Goal: Register for event/course

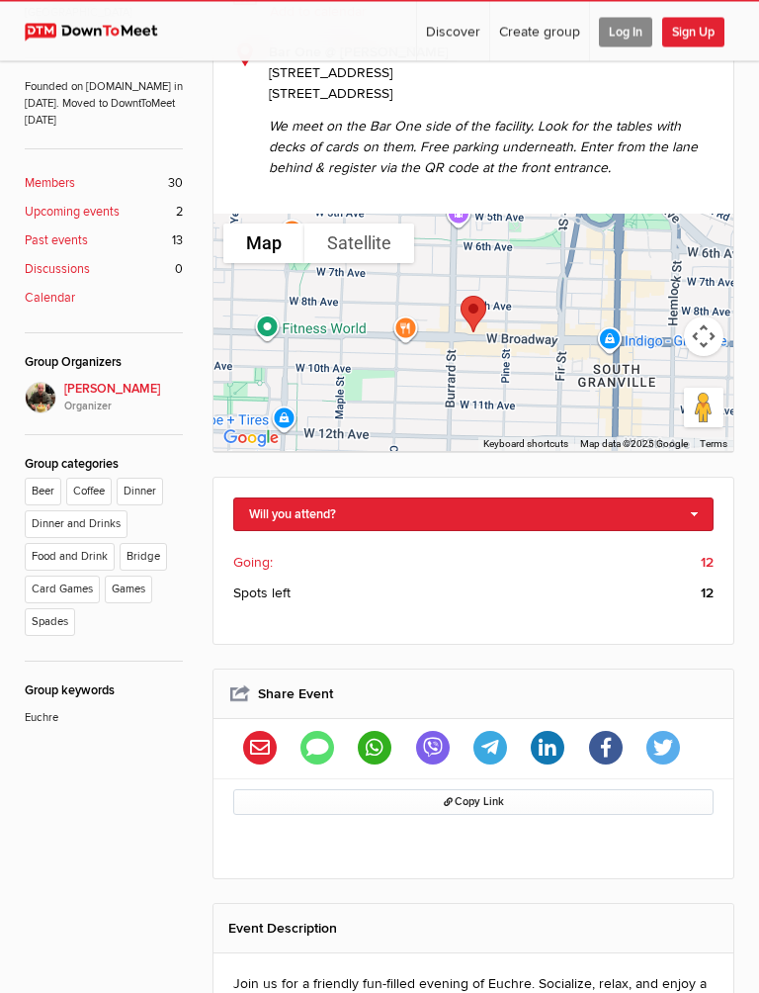
scroll to position [519, 0]
click at [705, 510] on link "Will you attend?" at bounding box center [473, 514] width 481 height 34
click at [308, 589] on link "Not going" at bounding box center [473, 577] width 479 height 30
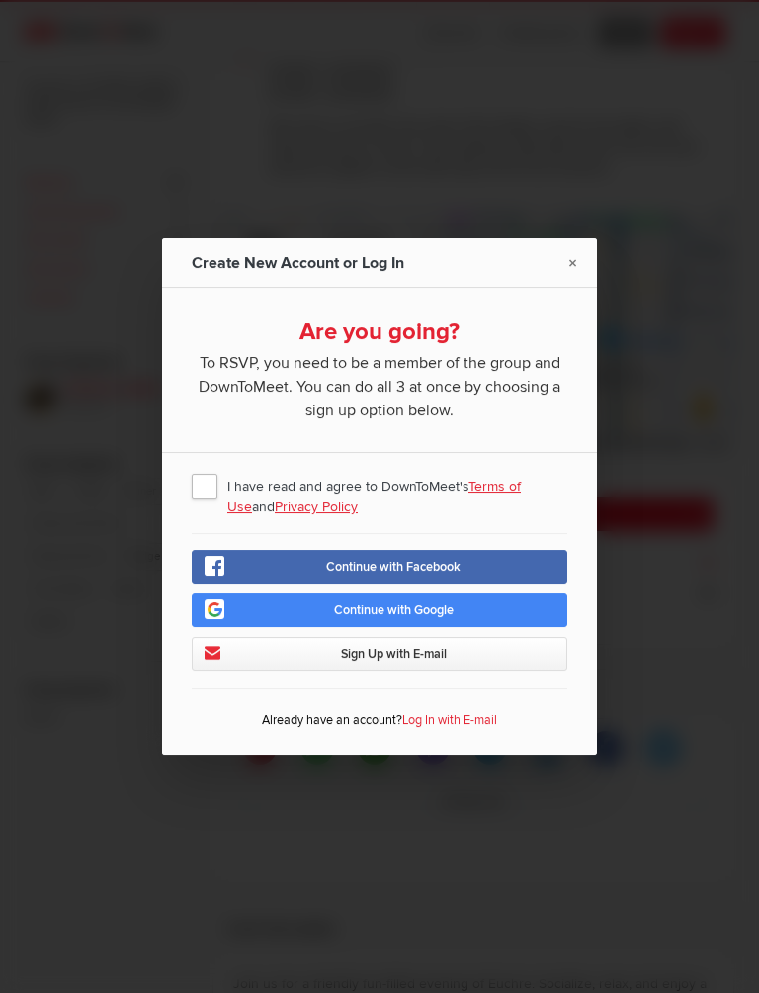
click at [454, 608] on span "Continue with Google" at bounding box center [394, 610] width 120 height 16
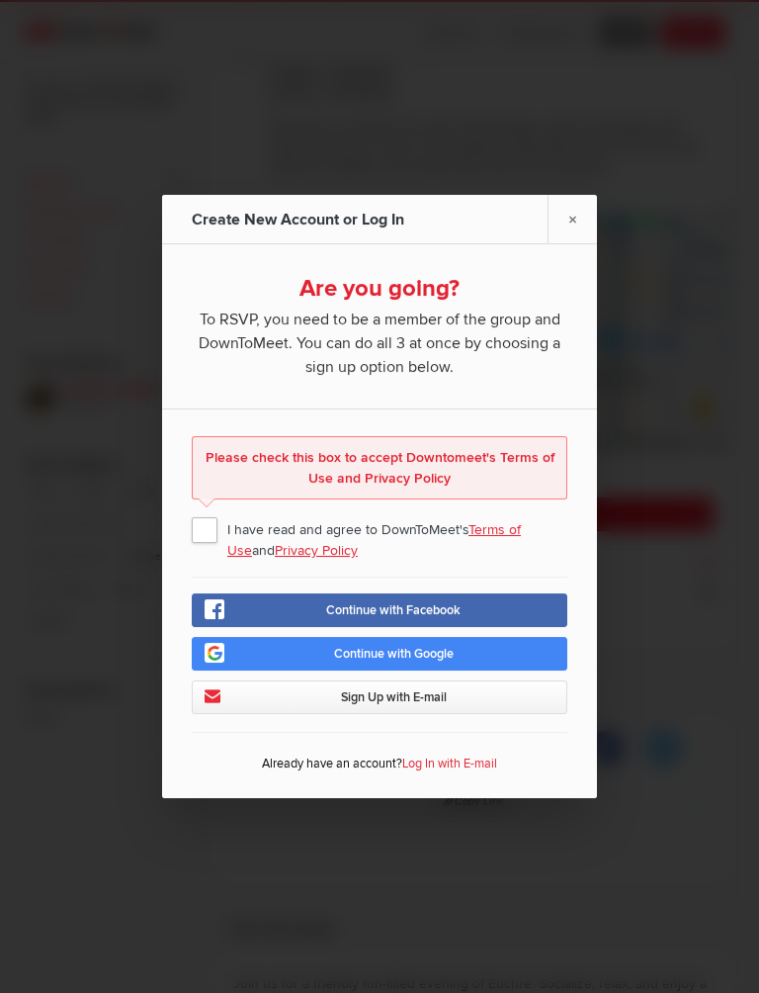
scroll to position [517, 0]
click at [207, 543] on span "I have read and agree to DownToMeet's Terms of Use and Privacy Policy" at bounding box center [380, 529] width 376 height 36
click at [0, 0] on input "I have read and agree to DownToMeet's Terms of Use and Privacy Policy" at bounding box center [0, 0] width 0 height 0
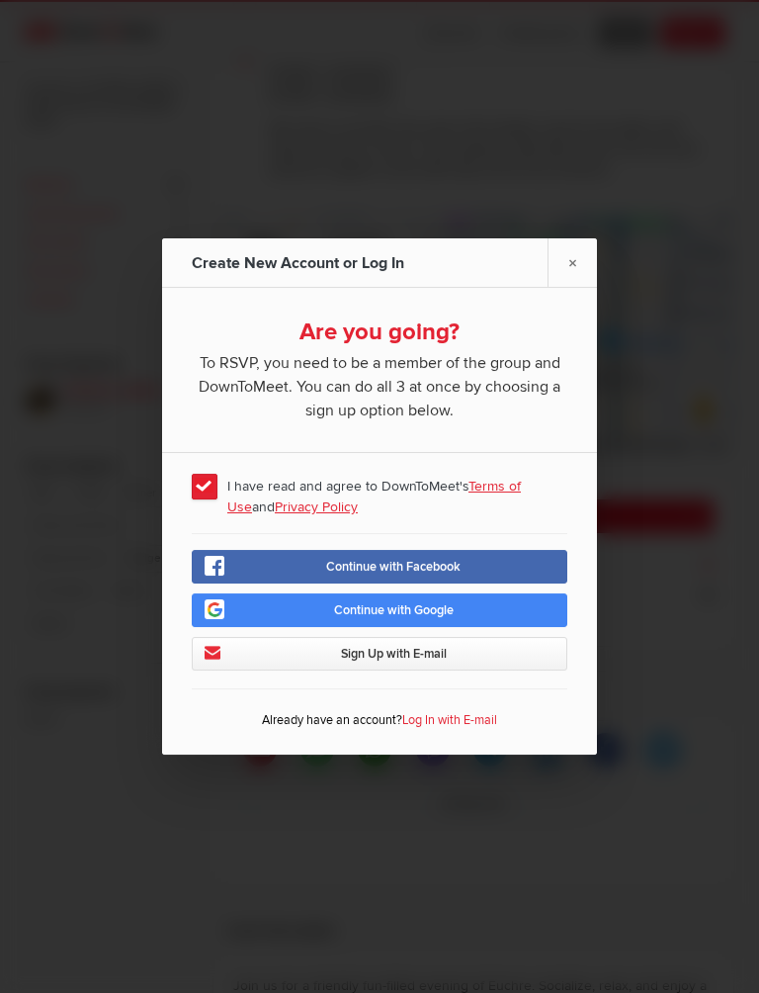
click at [462, 612] on link "Continue with Google" at bounding box center [380, 610] width 376 height 34
